Goal: Information Seeking & Learning: Compare options

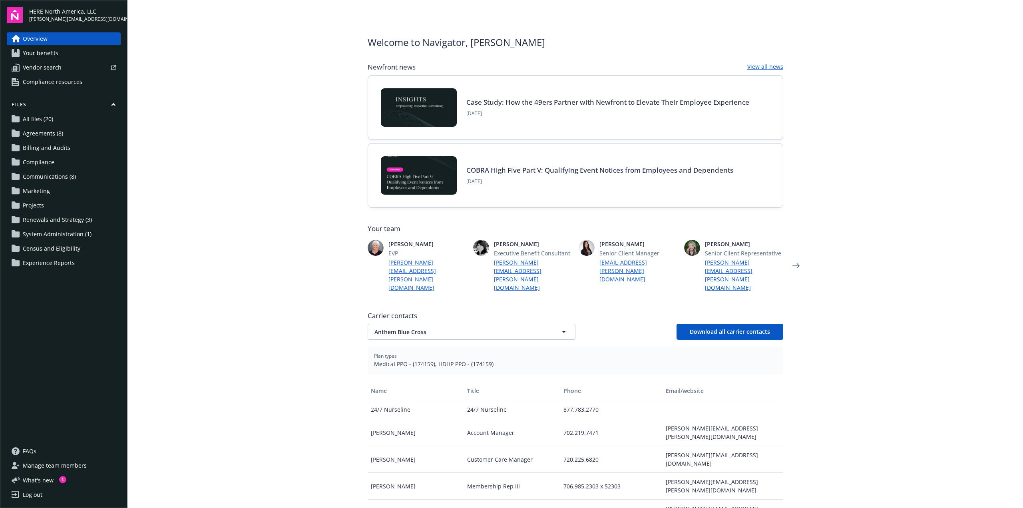
click at [53, 132] on span "Agreements (8)" at bounding box center [43, 133] width 40 height 13
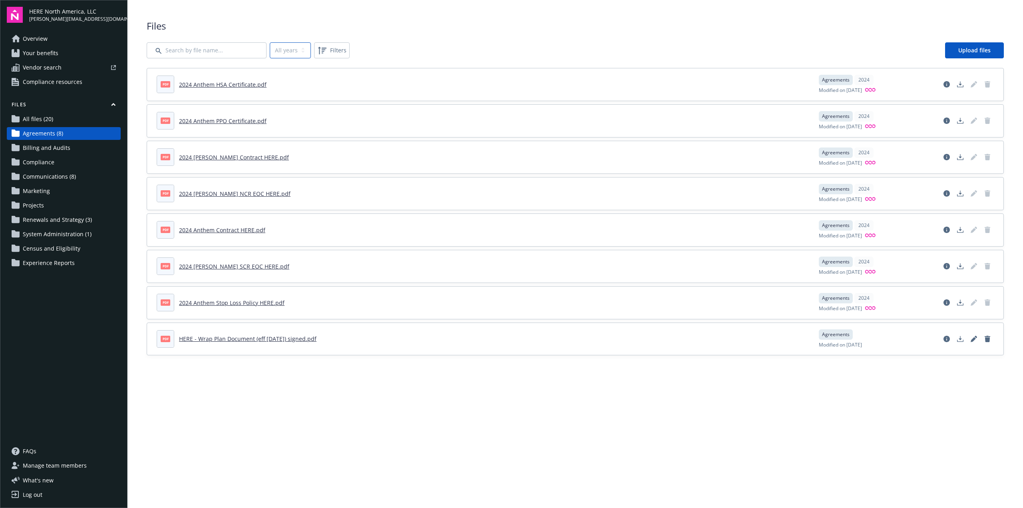
click at [284, 53] on select "All years 2024" at bounding box center [290, 50] width 41 height 16
click at [489, 46] on div "All years 2024 Filters Upload files" at bounding box center [575, 50] width 857 height 16
click at [62, 122] on link "All files (20)" at bounding box center [64, 119] width 114 height 13
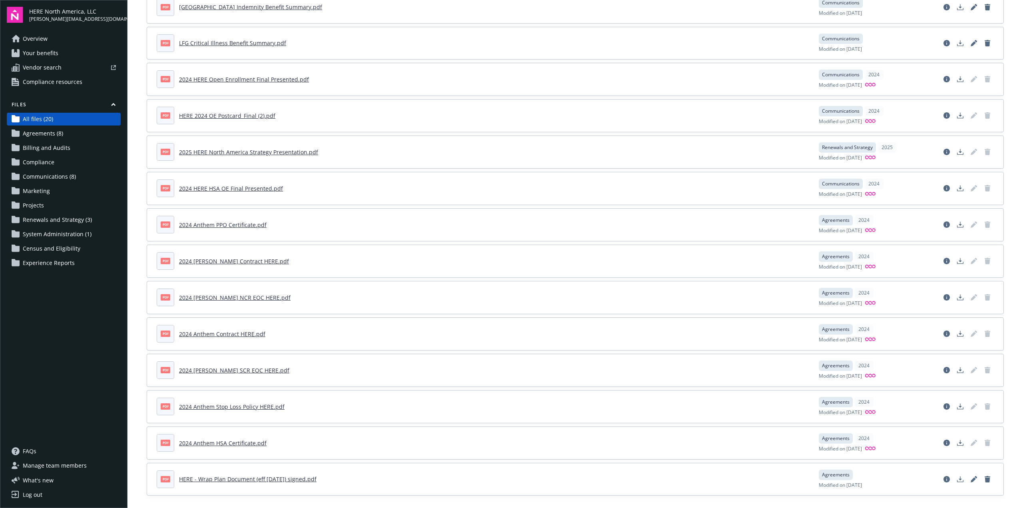
scroll to position [294, 0]
click at [56, 150] on span "Billing and Audits" at bounding box center [47, 147] width 48 height 13
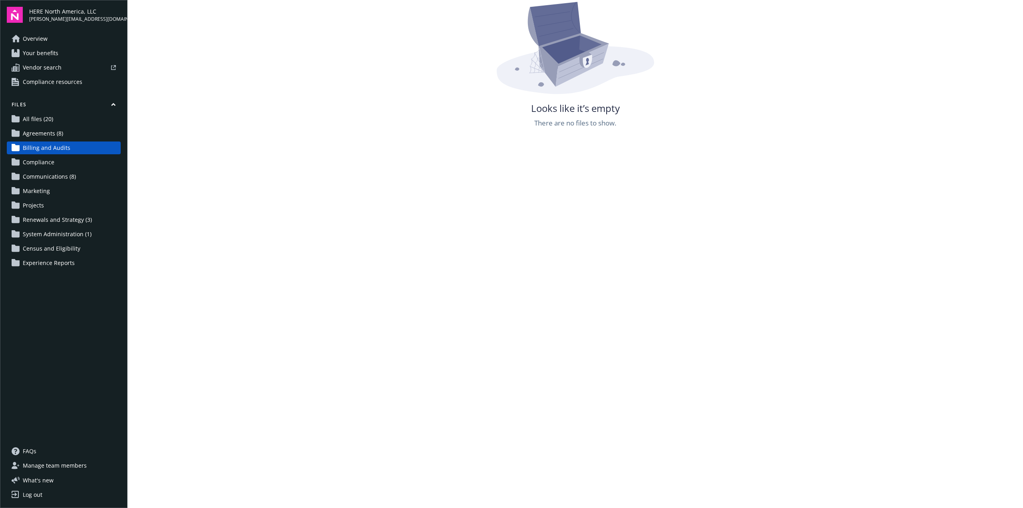
click at [39, 56] on span "Your benefits" at bounding box center [41, 53] width 36 height 13
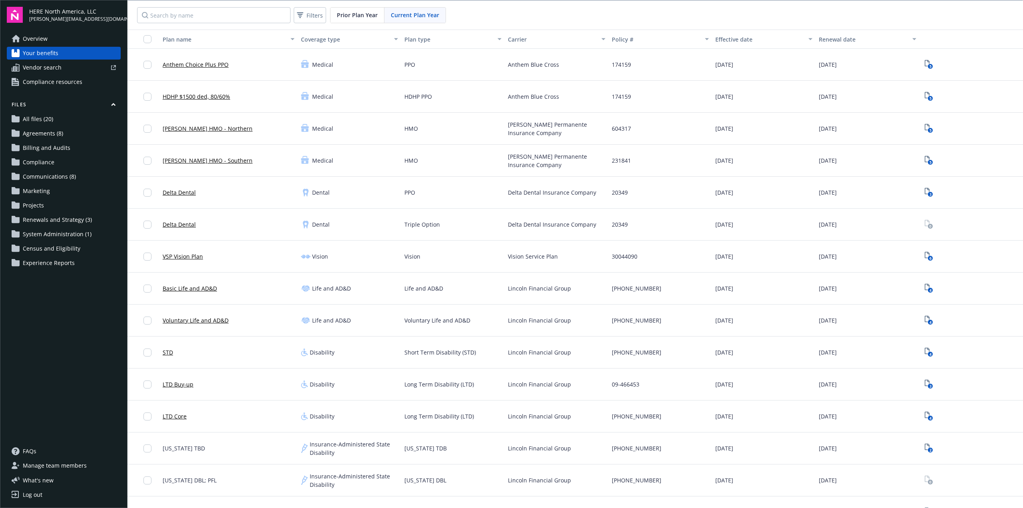
click at [44, 131] on span "Agreements (8)" at bounding box center [43, 133] width 40 height 13
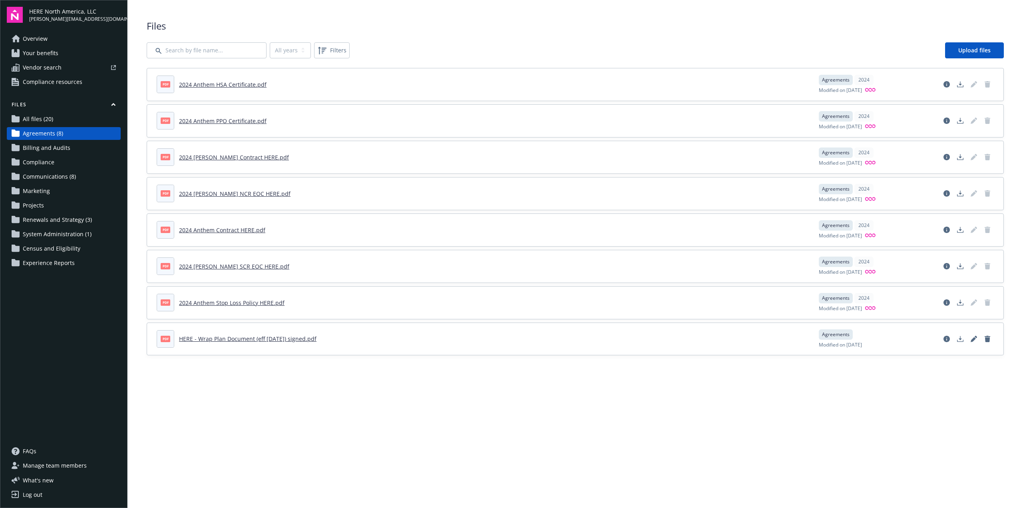
click at [44, 69] on span "Vendor search" at bounding box center [42, 67] width 39 height 13
click at [58, 218] on span "Renewals and Strategy (3)" at bounding box center [57, 219] width 69 height 13
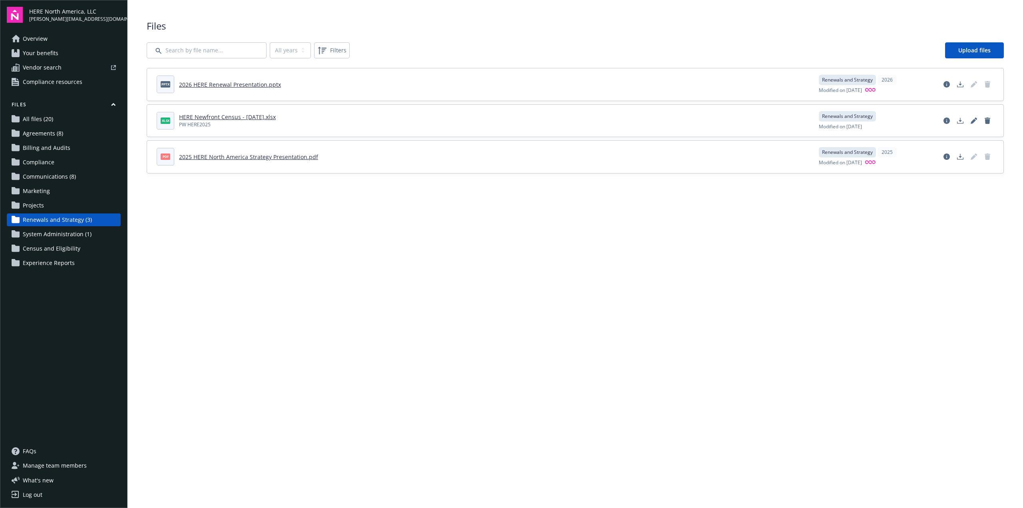
click at [41, 55] on span "Your benefits" at bounding box center [41, 53] width 36 height 13
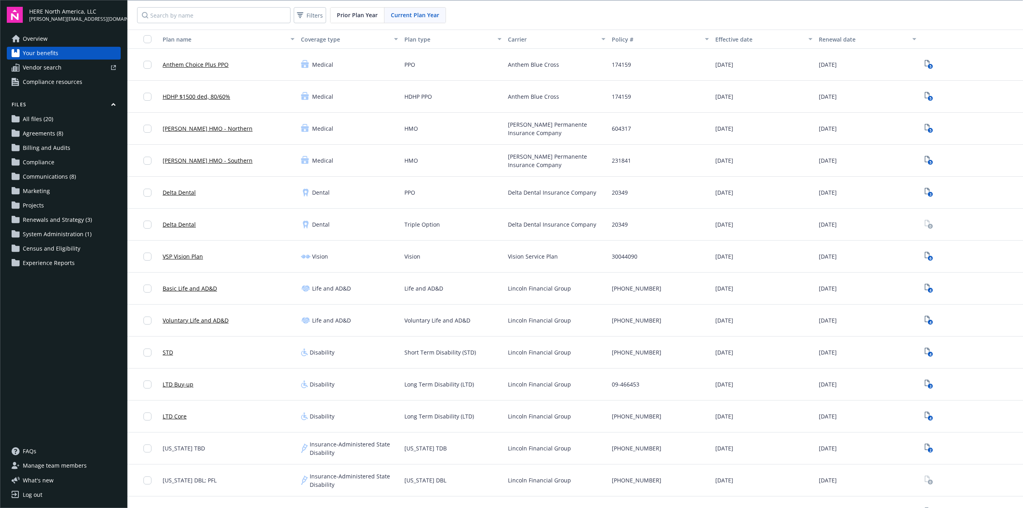
click at [36, 43] on span "Overview" at bounding box center [35, 38] width 25 height 13
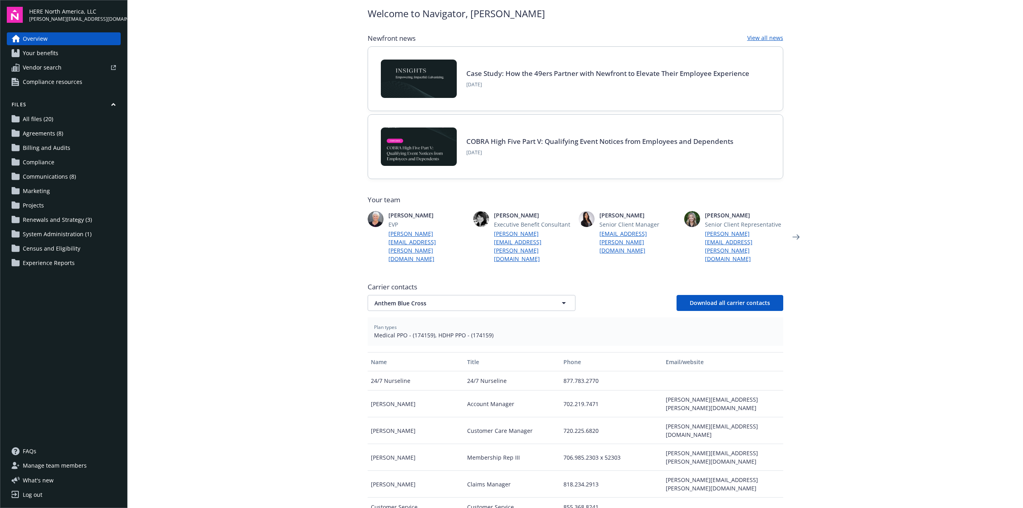
scroll to position [40, 0]
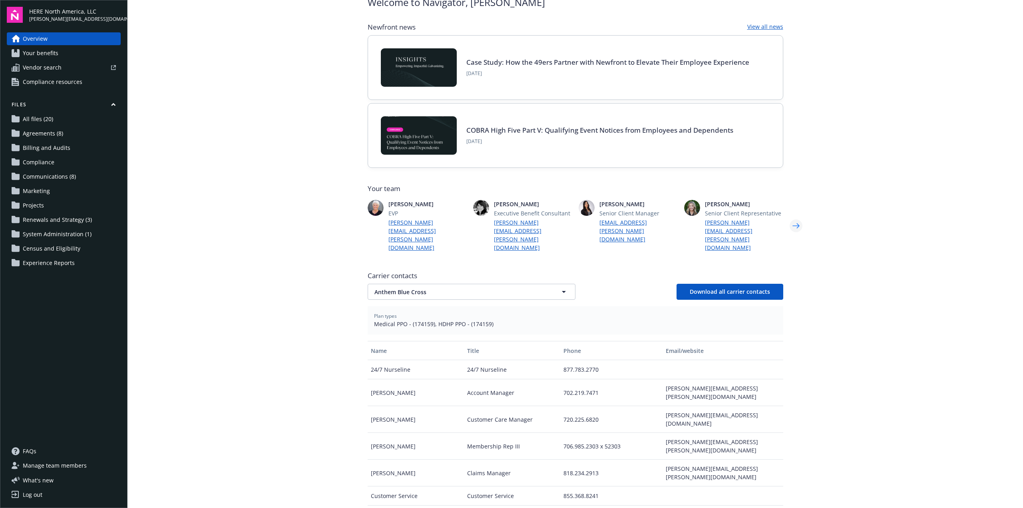
click at [791, 218] on icon "Next" at bounding box center [796, 226] width 13 height 16
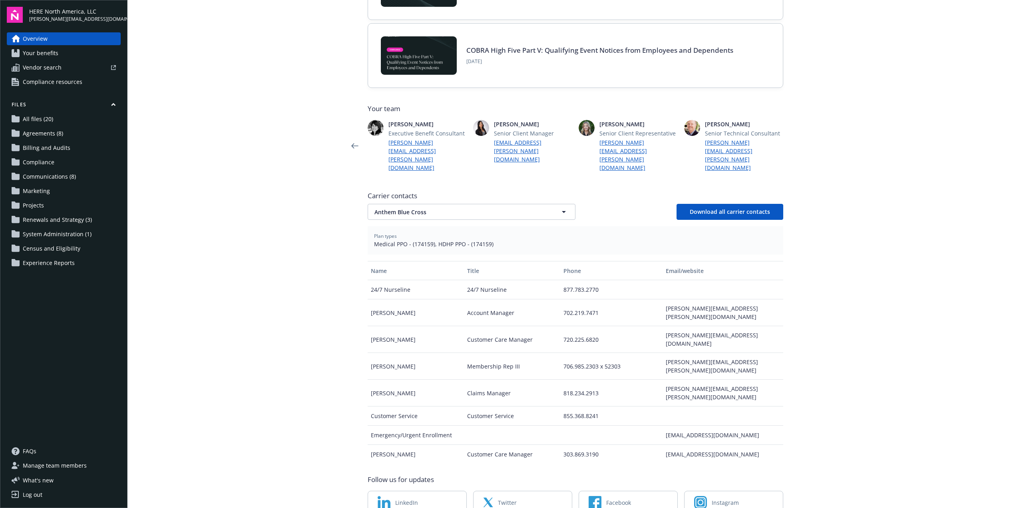
scroll to position [0, 0]
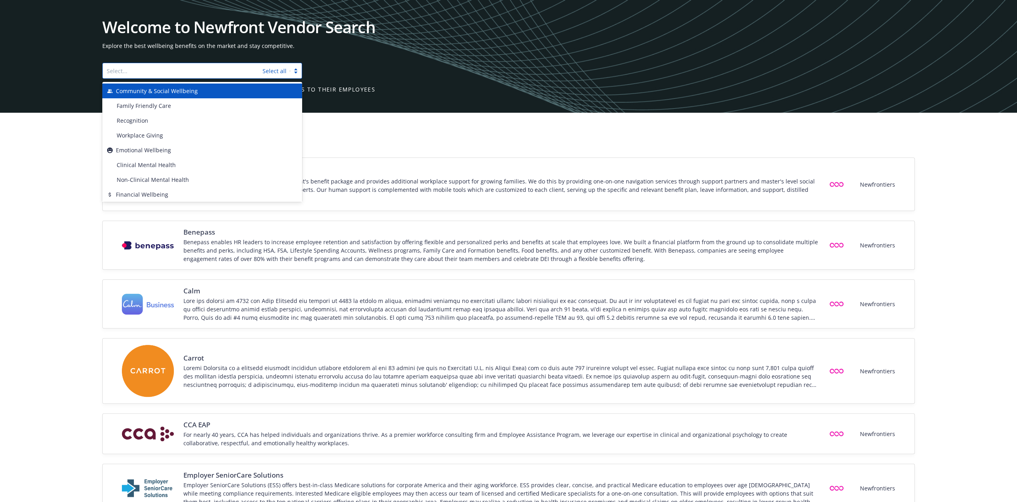
click at [193, 75] on div at bounding box center [183, 71] width 152 height 10
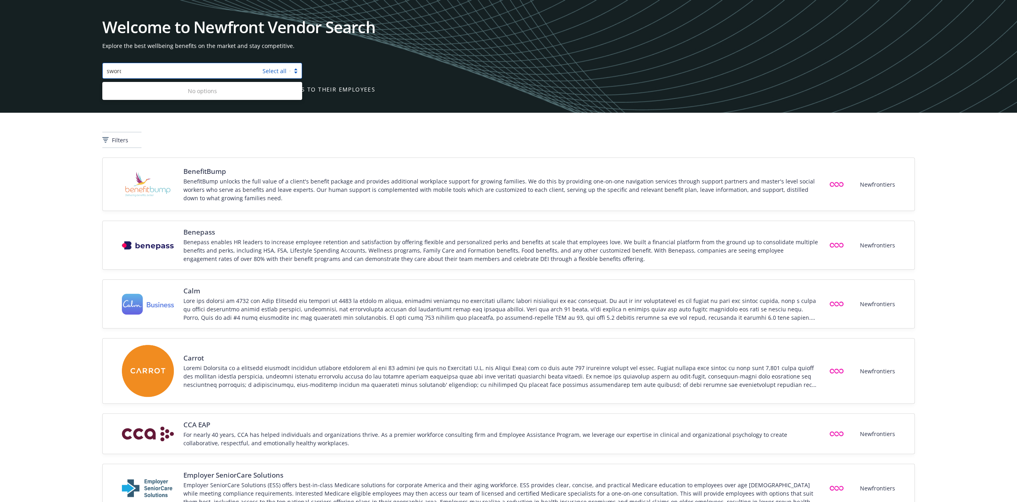
type input "sword"
click at [275, 73] on link "Select all" at bounding box center [275, 71] width 24 height 8
